Goal: Browse casually: Explore the website without a specific task or goal

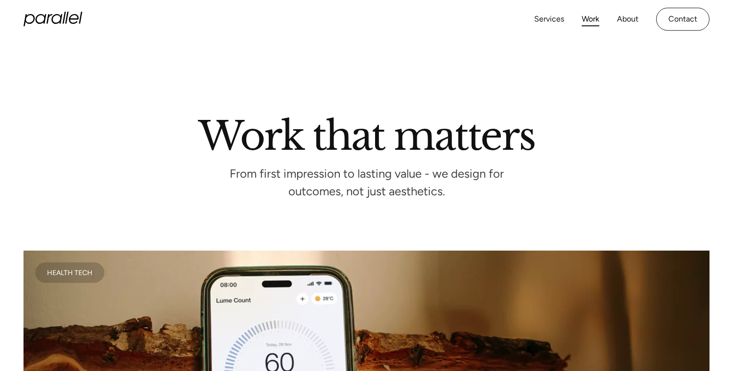
click at [52, 17] on icon "home" at bounding box center [53, 19] width 59 height 15
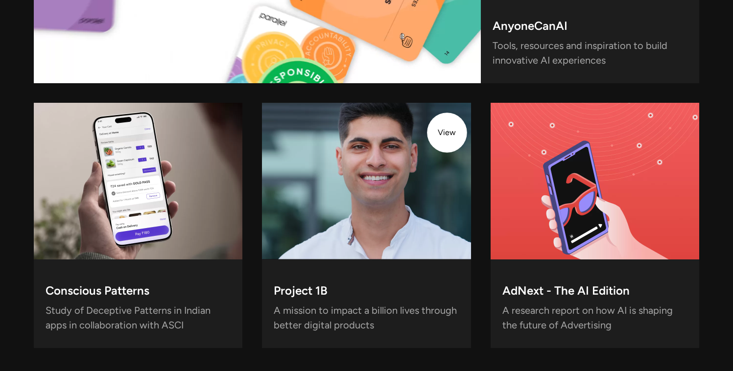
scroll to position [2760, 0]
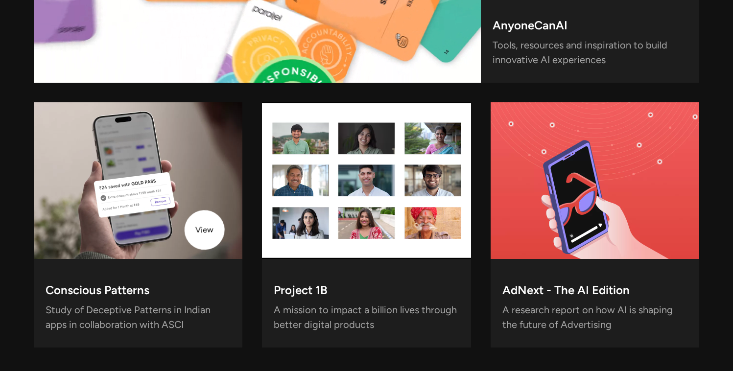
click at [203, 230] on video at bounding box center [138, 180] width 209 height 157
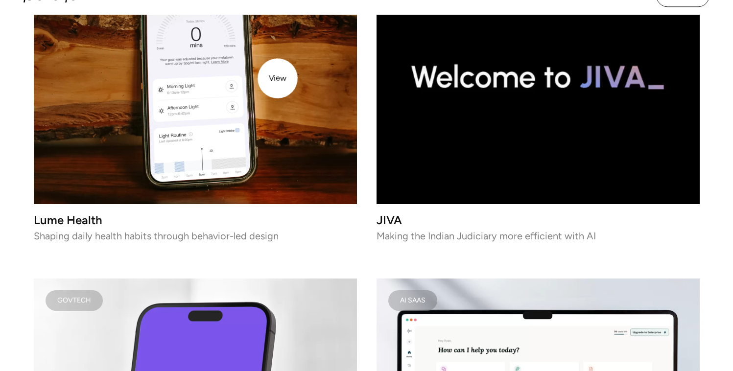
scroll to position [1405, 0]
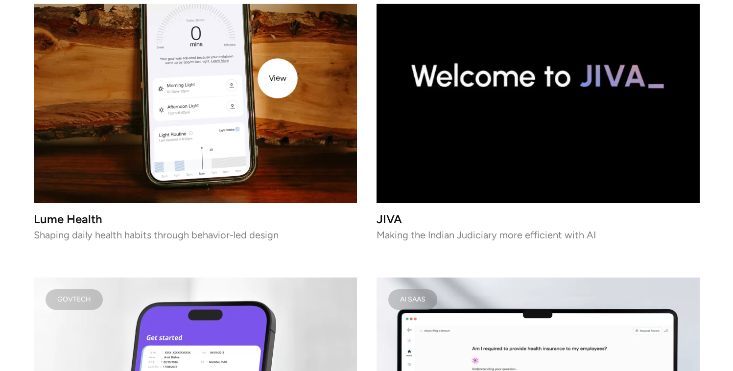
click at [273, 79] on video at bounding box center [195, 76] width 323 height 255
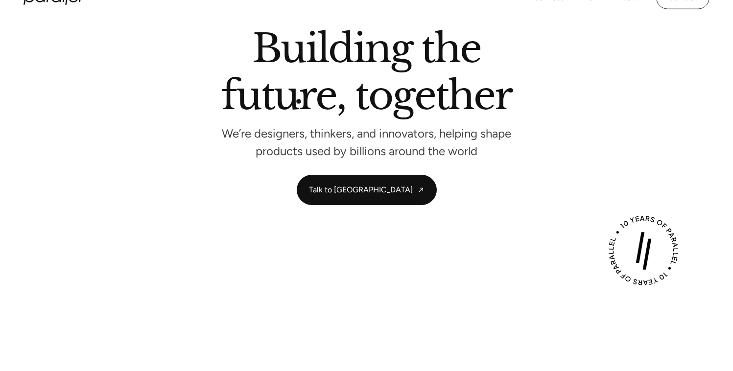
scroll to position [0, 0]
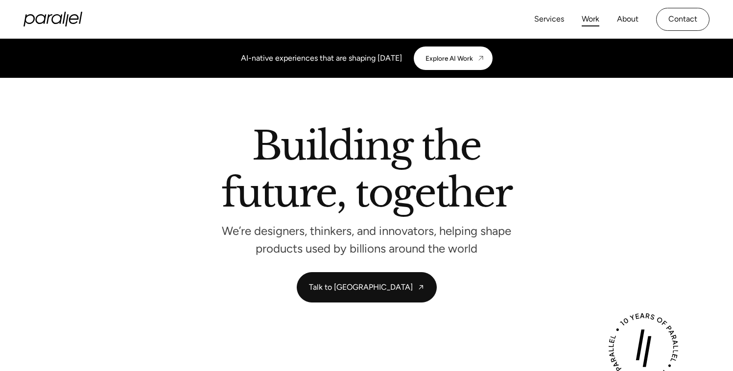
click at [588, 18] on link "Work" at bounding box center [591, 19] width 18 height 14
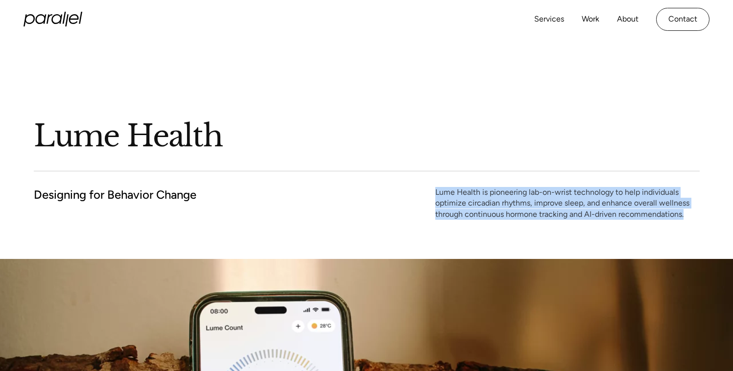
drag, startPoint x: 433, startPoint y: 188, endPoint x: 505, endPoint y: 234, distance: 86.1
click at [505, 234] on div "Lume Health Designing for Behavior Change Lume Health is pioneering lab-on-wris…" at bounding box center [367, 149] width 666 height 220
click at [455, 238] on div "Lume Health Designing for Behavior Change Lume Health is pioneering lab-on-wris…" at bounding box center [367, 149] width 666 height 220
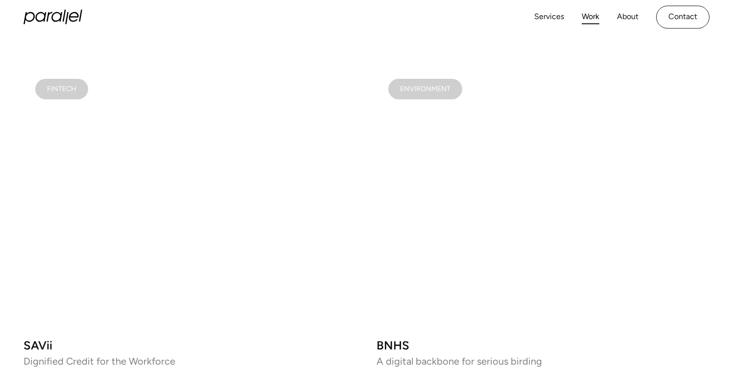
scroll to position [1252, 0]
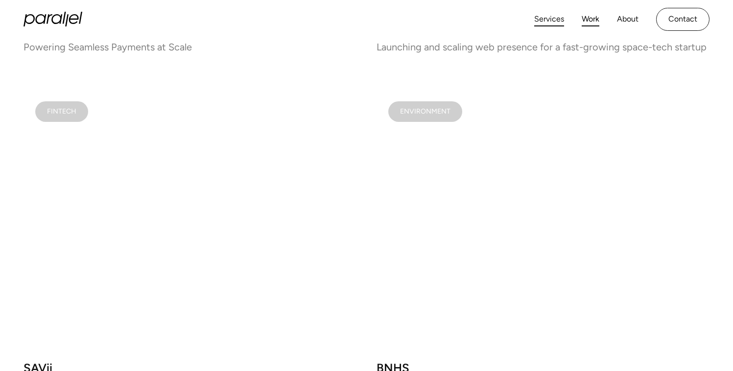
click at [546, 21] on link "Services" at bounding box center [549, 19] width 30 height 14
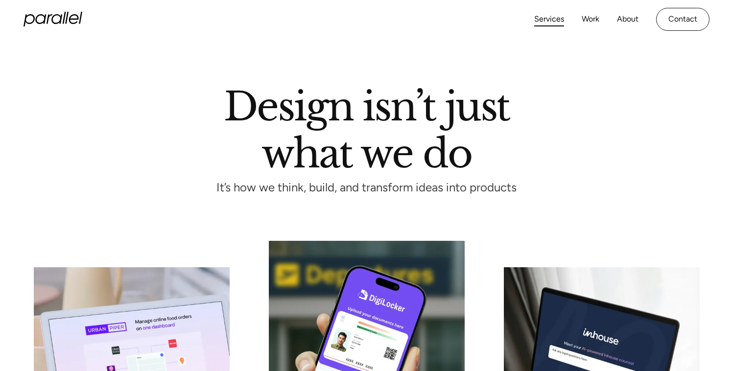
click at [50, 21] on icon "home" at bounding box center [53, 19] width 59 height 15
